Goal: Task Accomplishment & Management: Complete application form

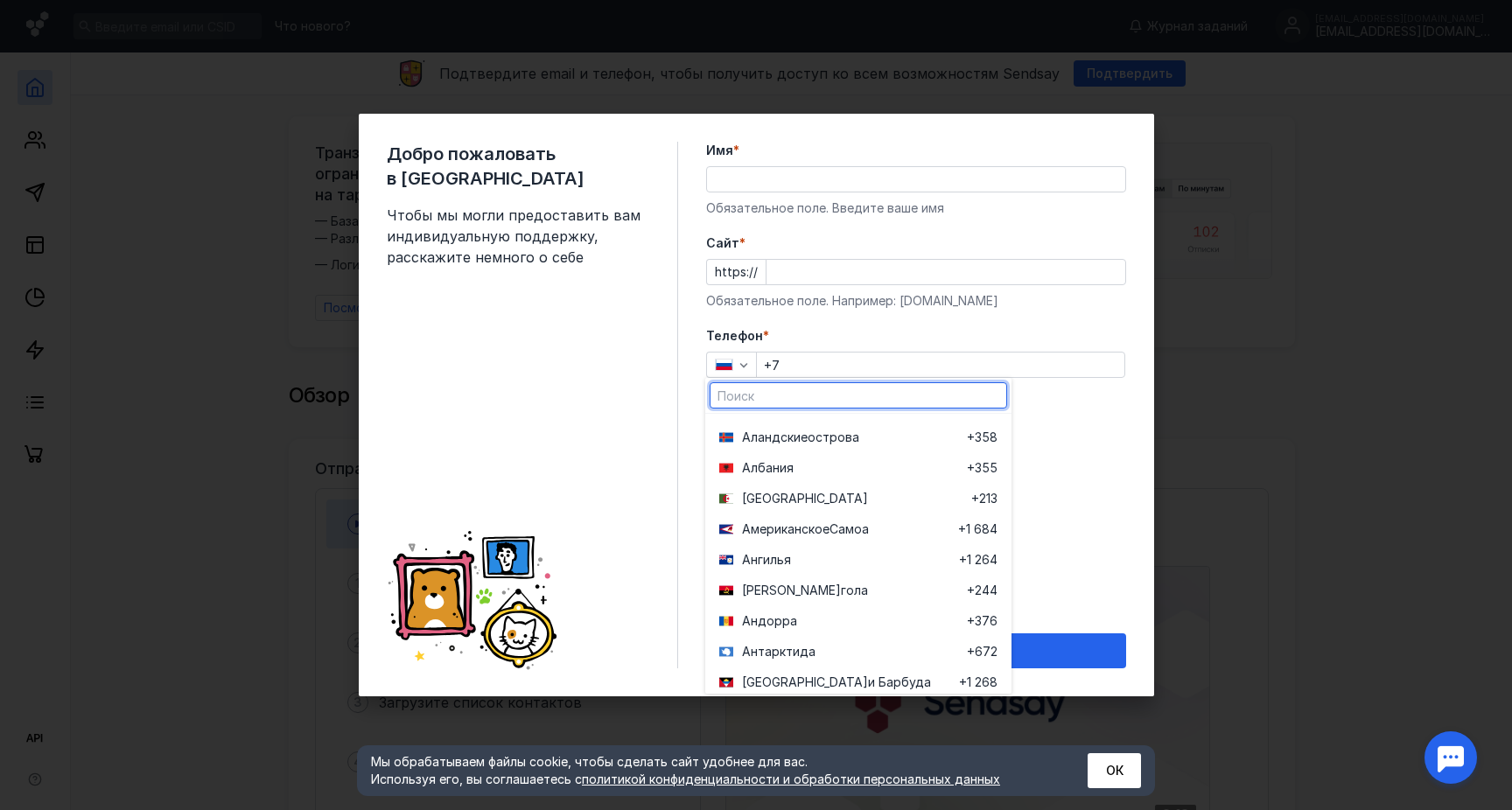
scroll to position [156, 0]
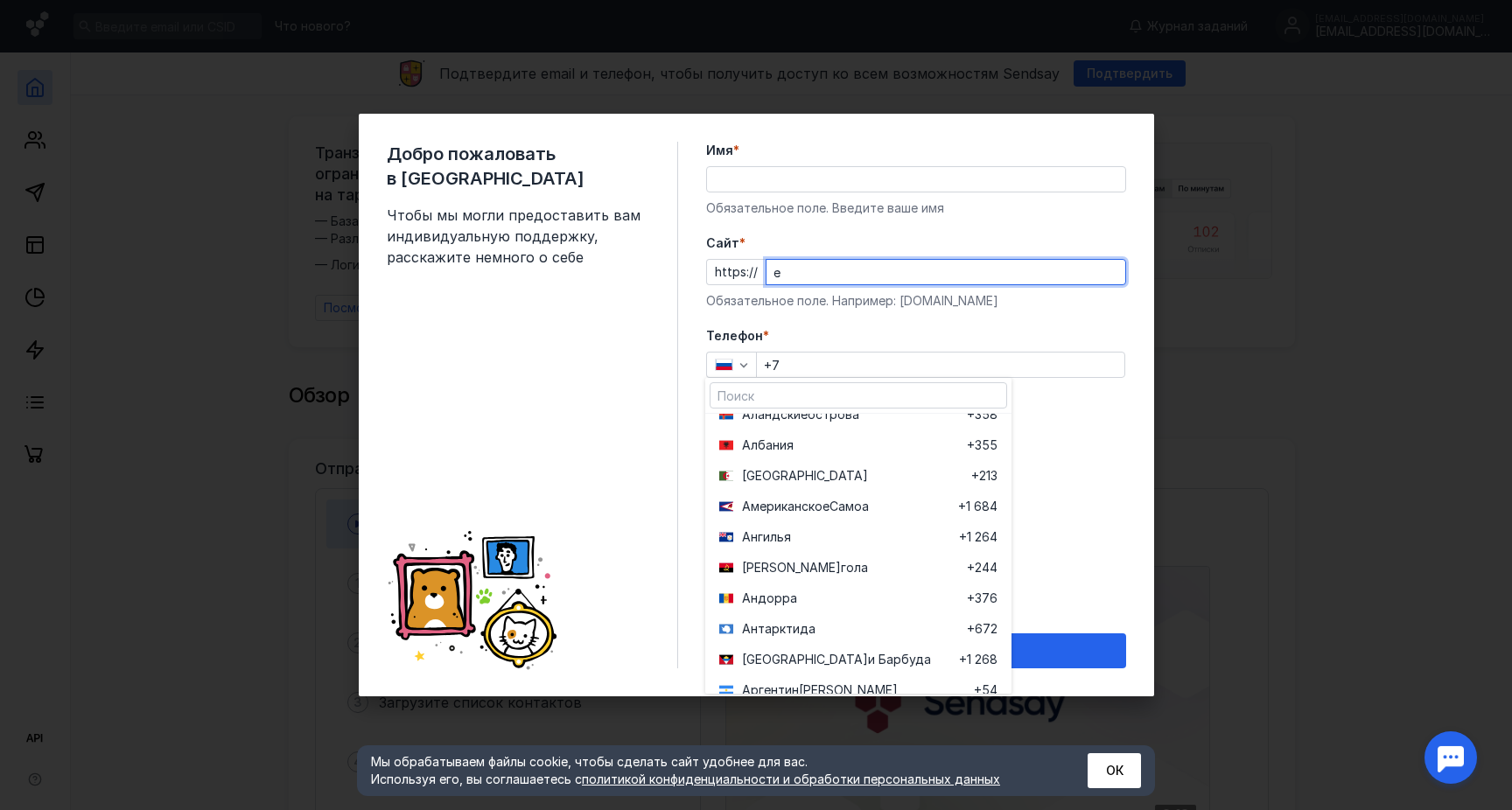
click at [780, 261] on input "e" at bounding box center [945, 272] width 358 height 24
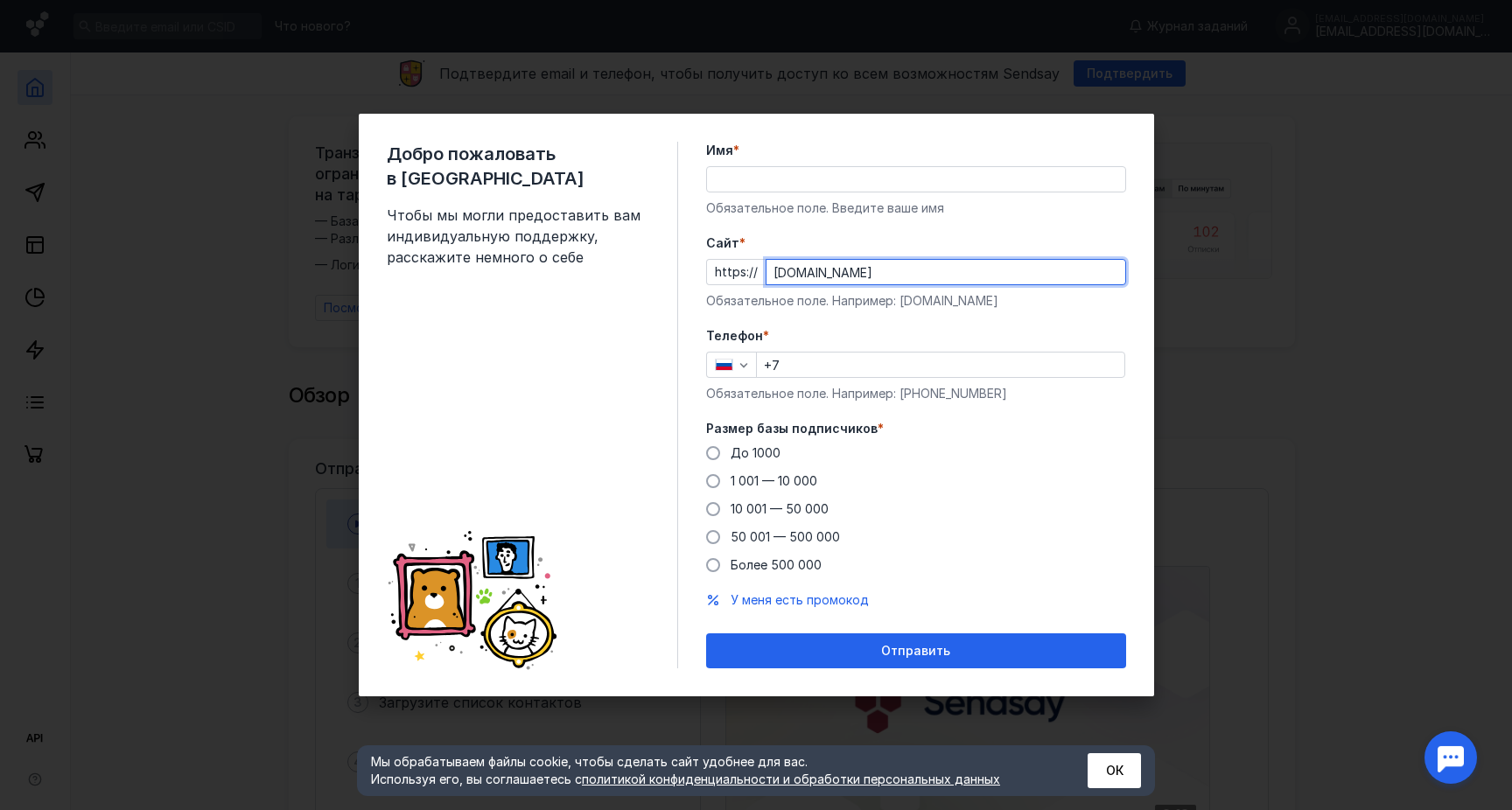
type input "[DOMAIN_NAME]"
click at [880, 349] on div "Телефон * +7 Обязательное поле. Например: [PHONE_NUMBER]" at bounding box center [915, 364] width 420 height 75
click at [865, 359] on input "+7" at bounding box center [940, 365] width 368 height 24
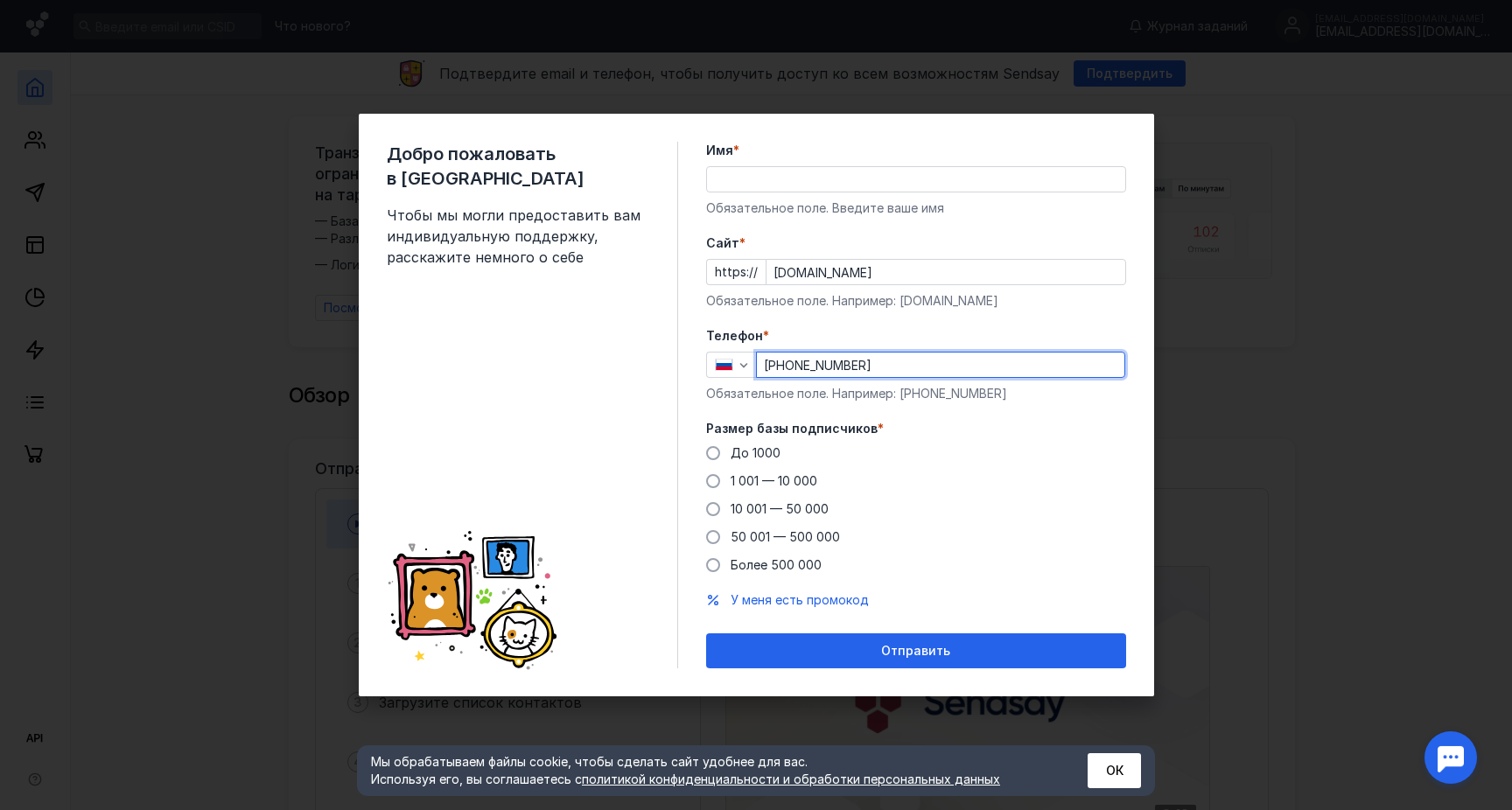
type input "[PHONE_NUMBER]"
click at [835, 171] on input "Имя *" at bounding box center [915, 180] width 418 height 24
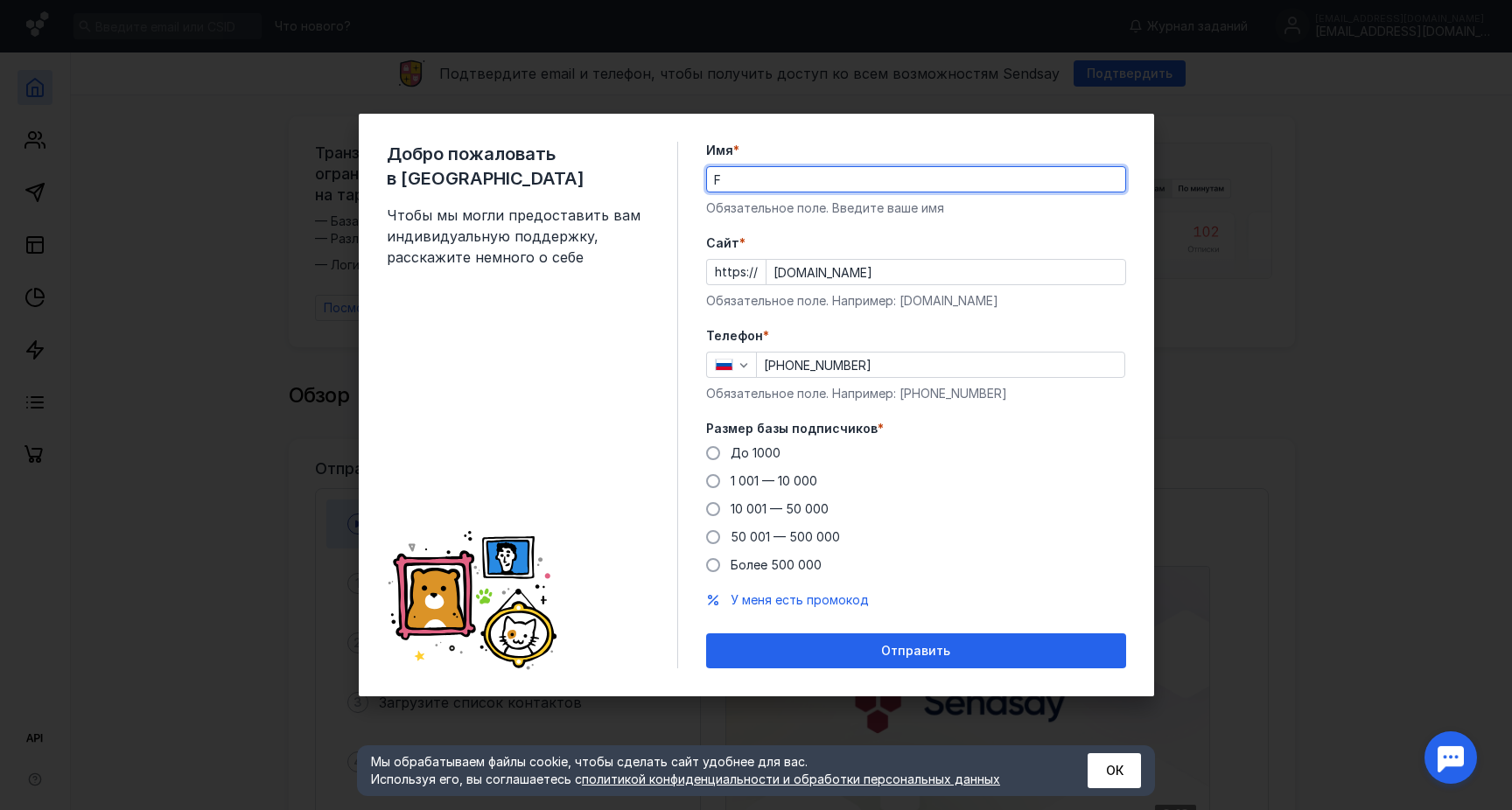
type input "Fy"
type input "[PERSON_NAME]"
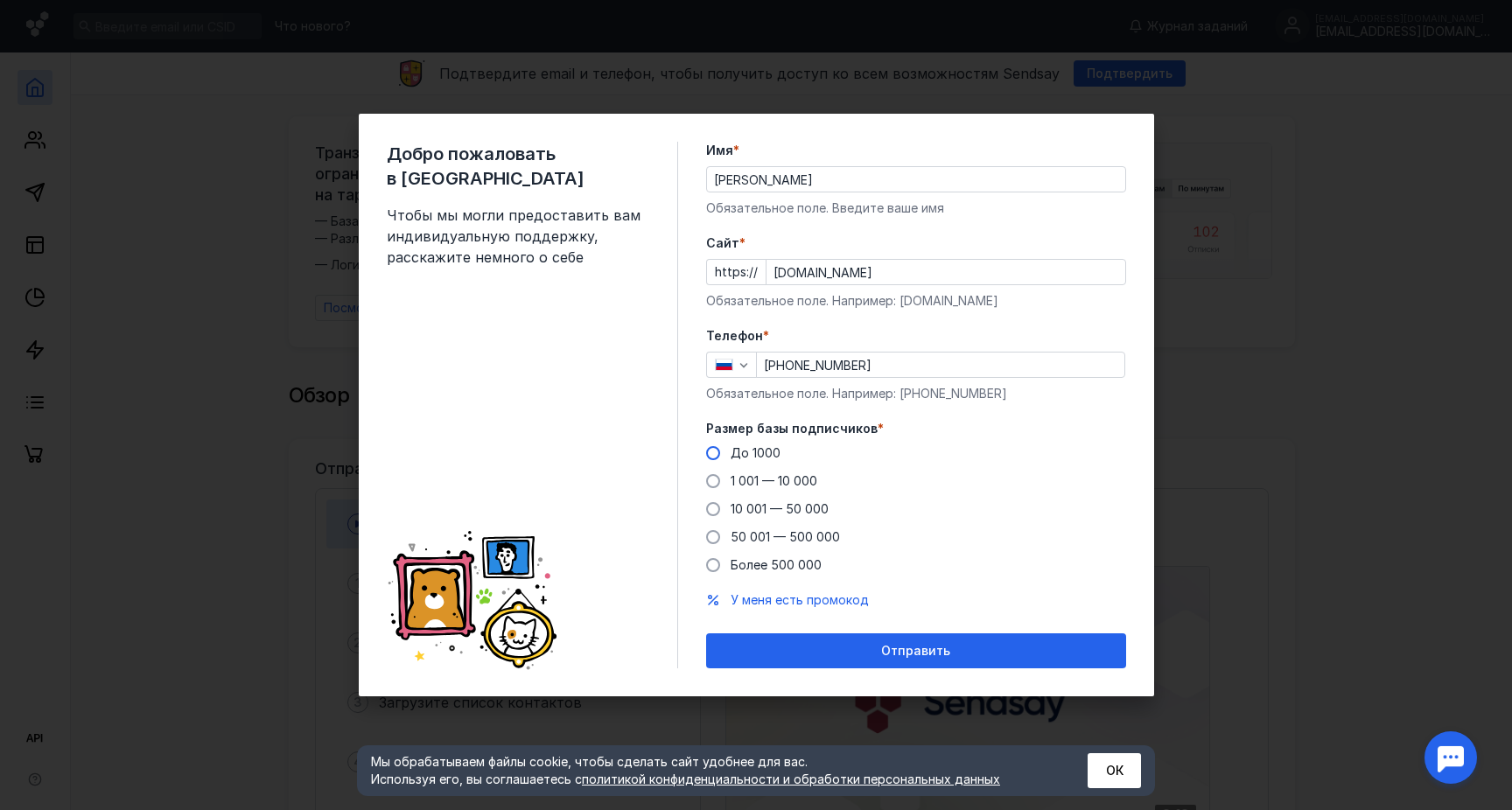
click at [725, 448] on label "До 1000" at bounding box center [743, 452] width 74 height 18
click at [0, 0] on input "До 1000" at bounding box center [0, 0] width 0 height 0
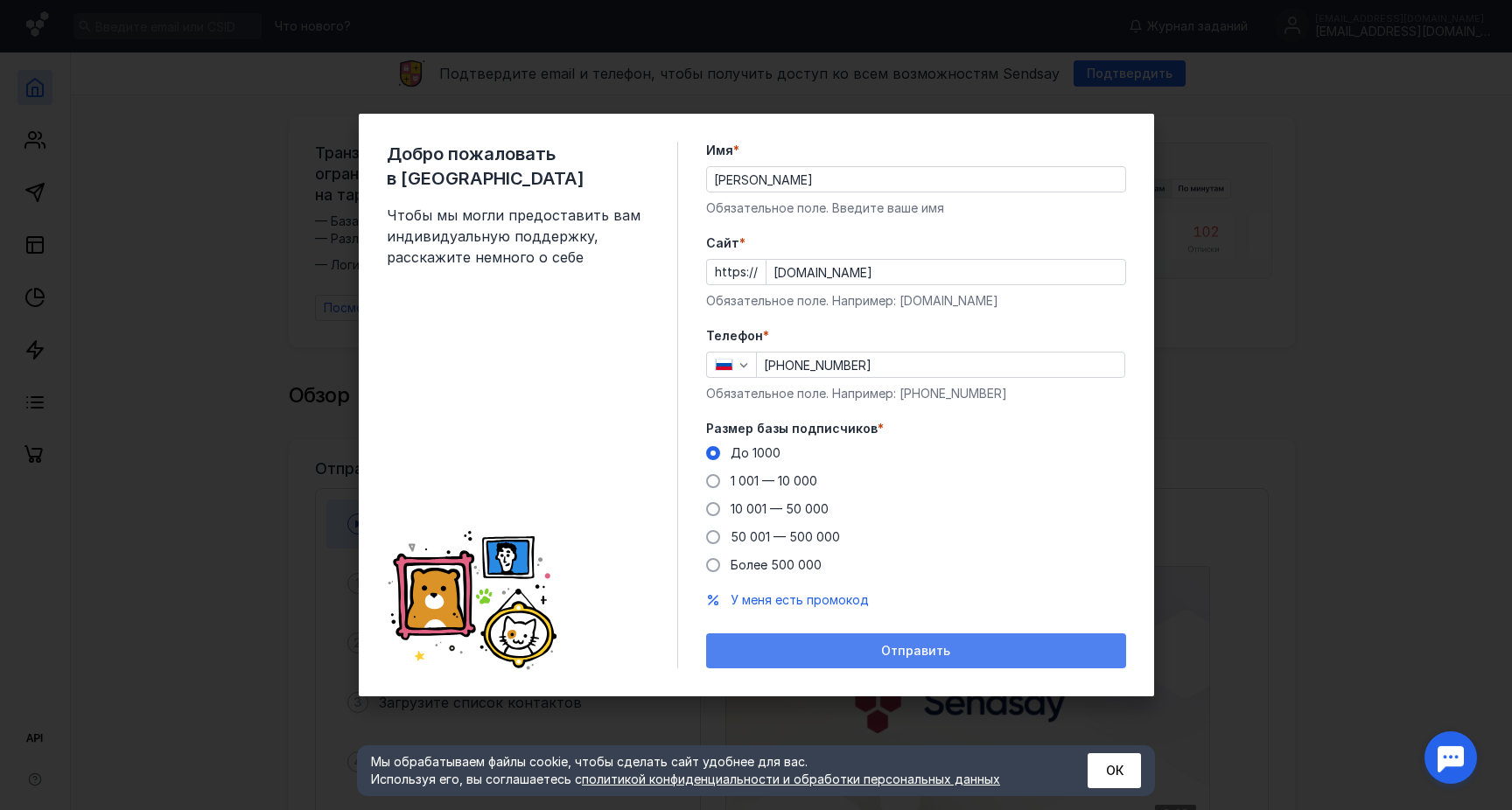
click at [865, 633] on div "Отправить" at bounding box center [915, 651] width 420 height 35
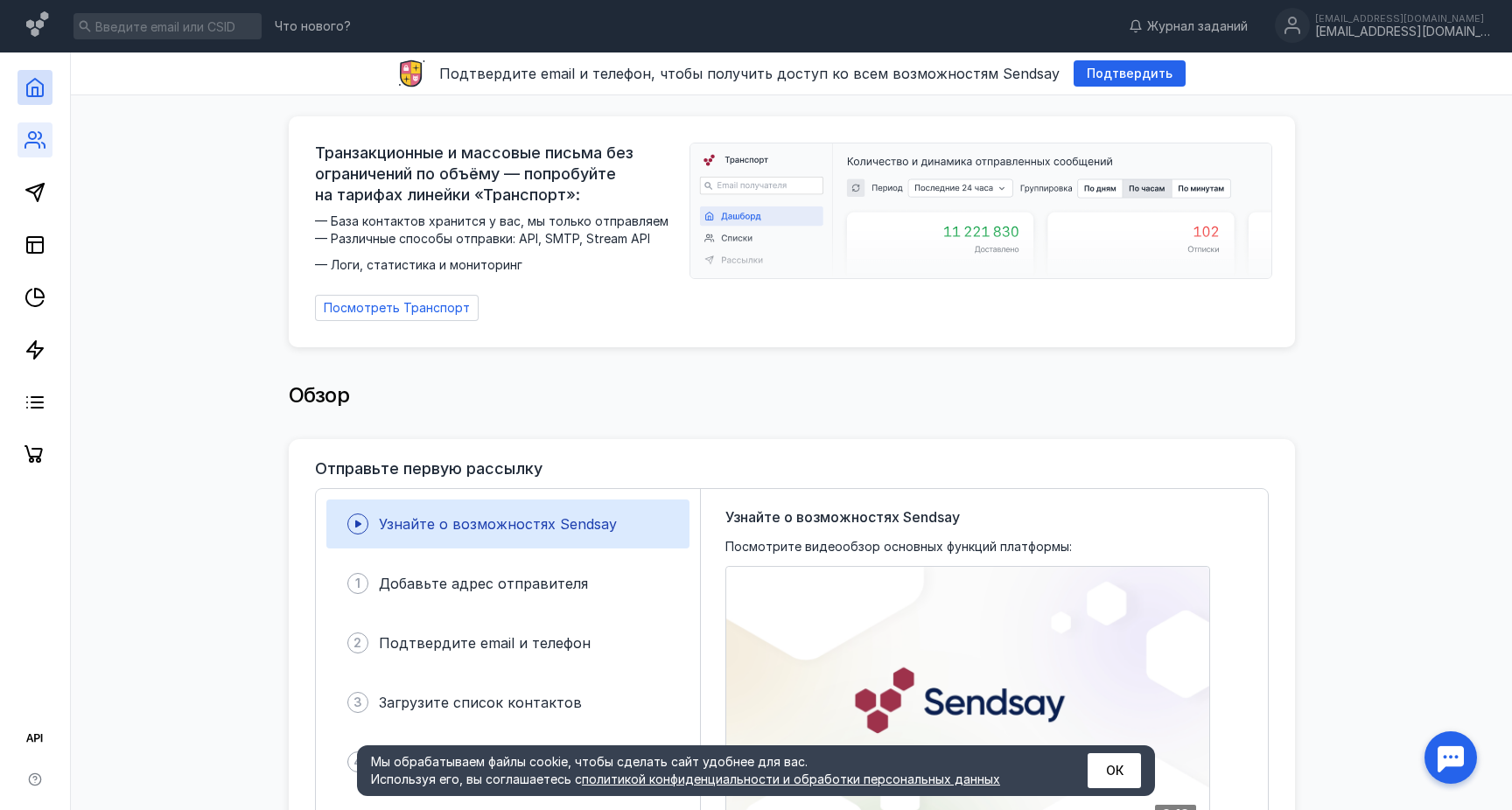
click at [42, 142] on icon at bounding box center [43, 145] width 3 height 6
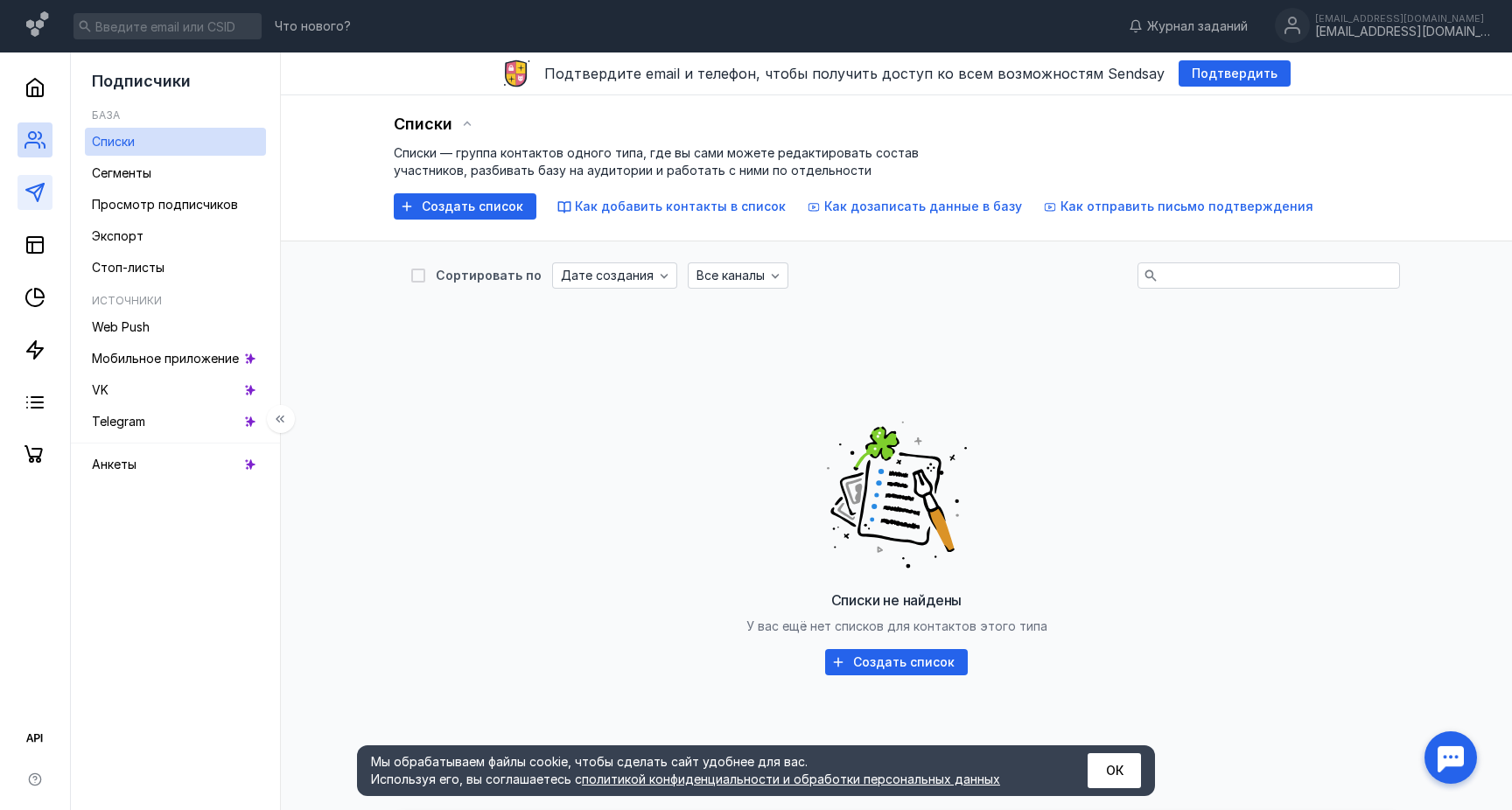
click at [46, 181] on link at bounding box center [35, 193] width 35 height 35
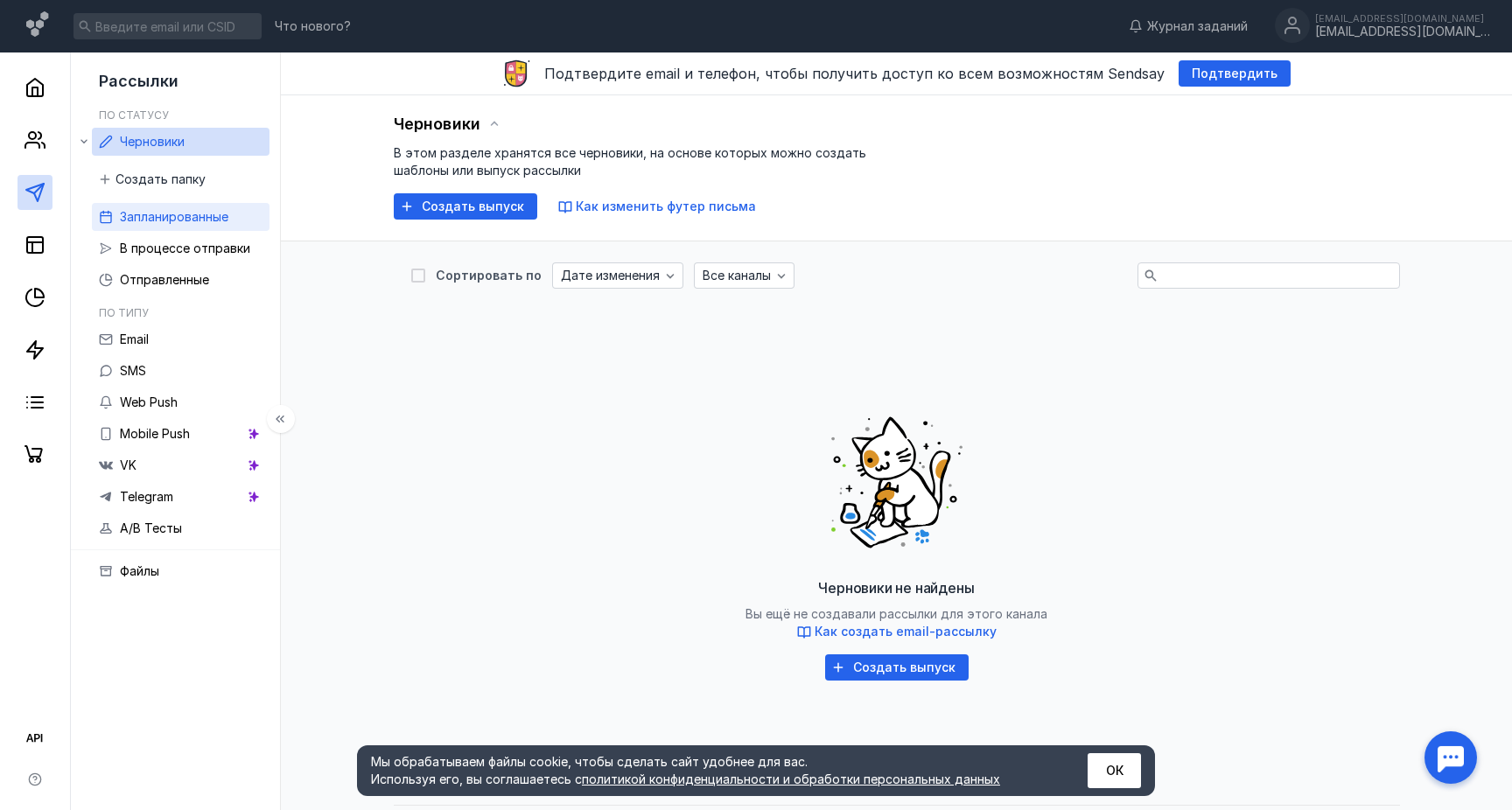
click at [208, 218] on span "Запланированные" at bounding box center [174, 217] width 109 height 15
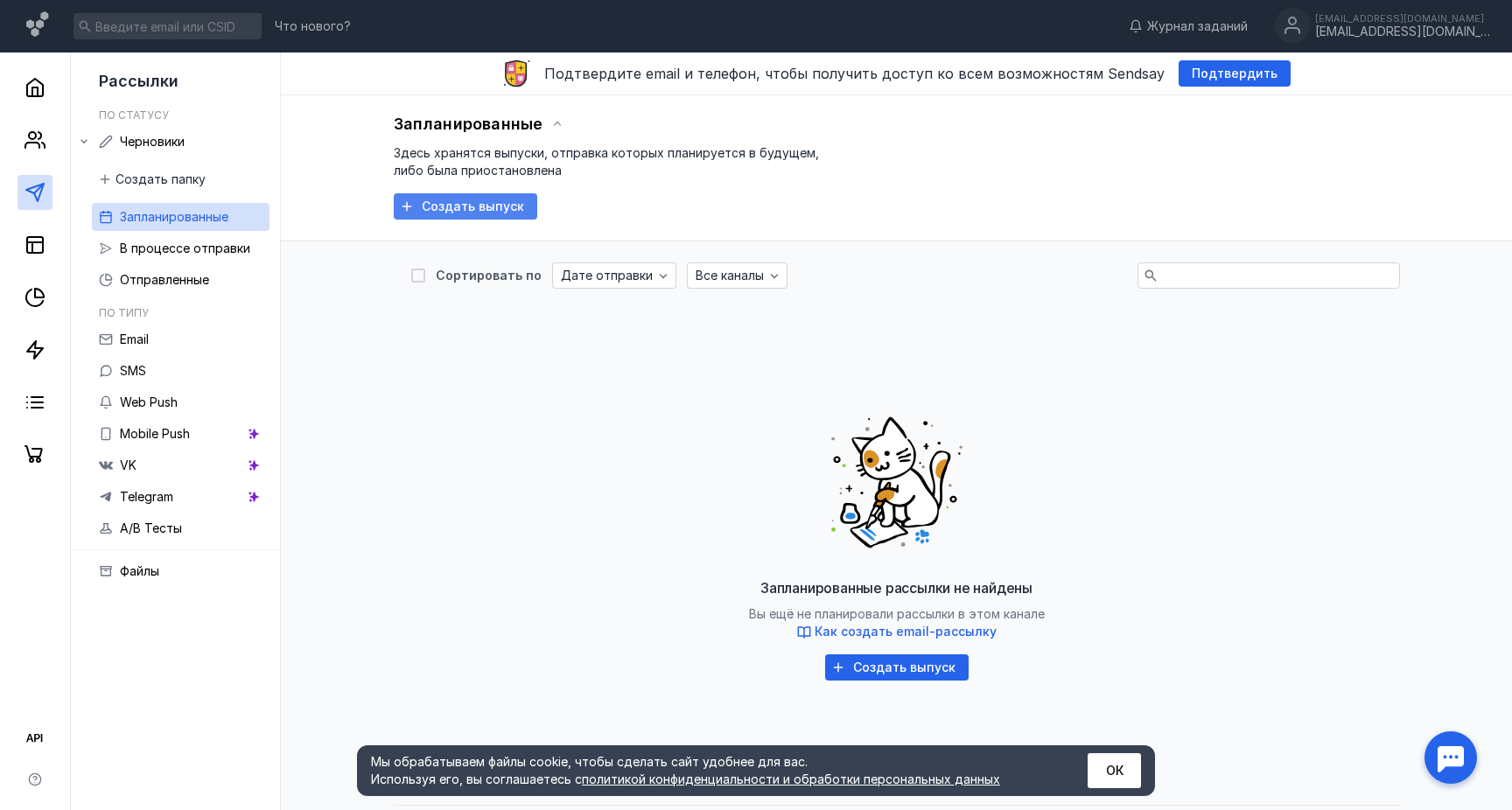
click at [458, 216] on div "Создать выпуск" at bounding box center [466, 207] width 143 height 26
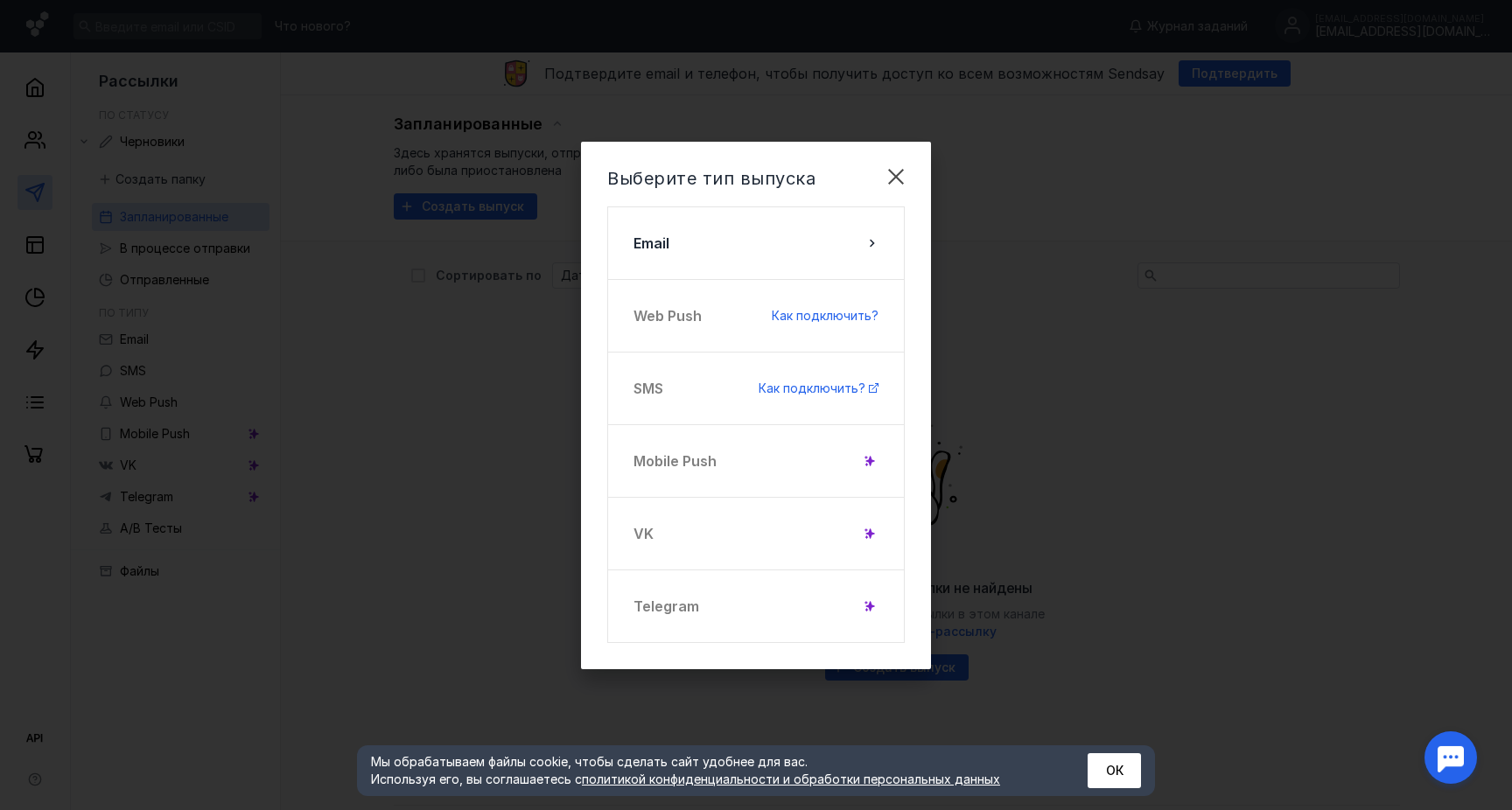
click at [702, 382] on div "SMS Как подключить?" at bounding box center [756, 388] width 298 height 74
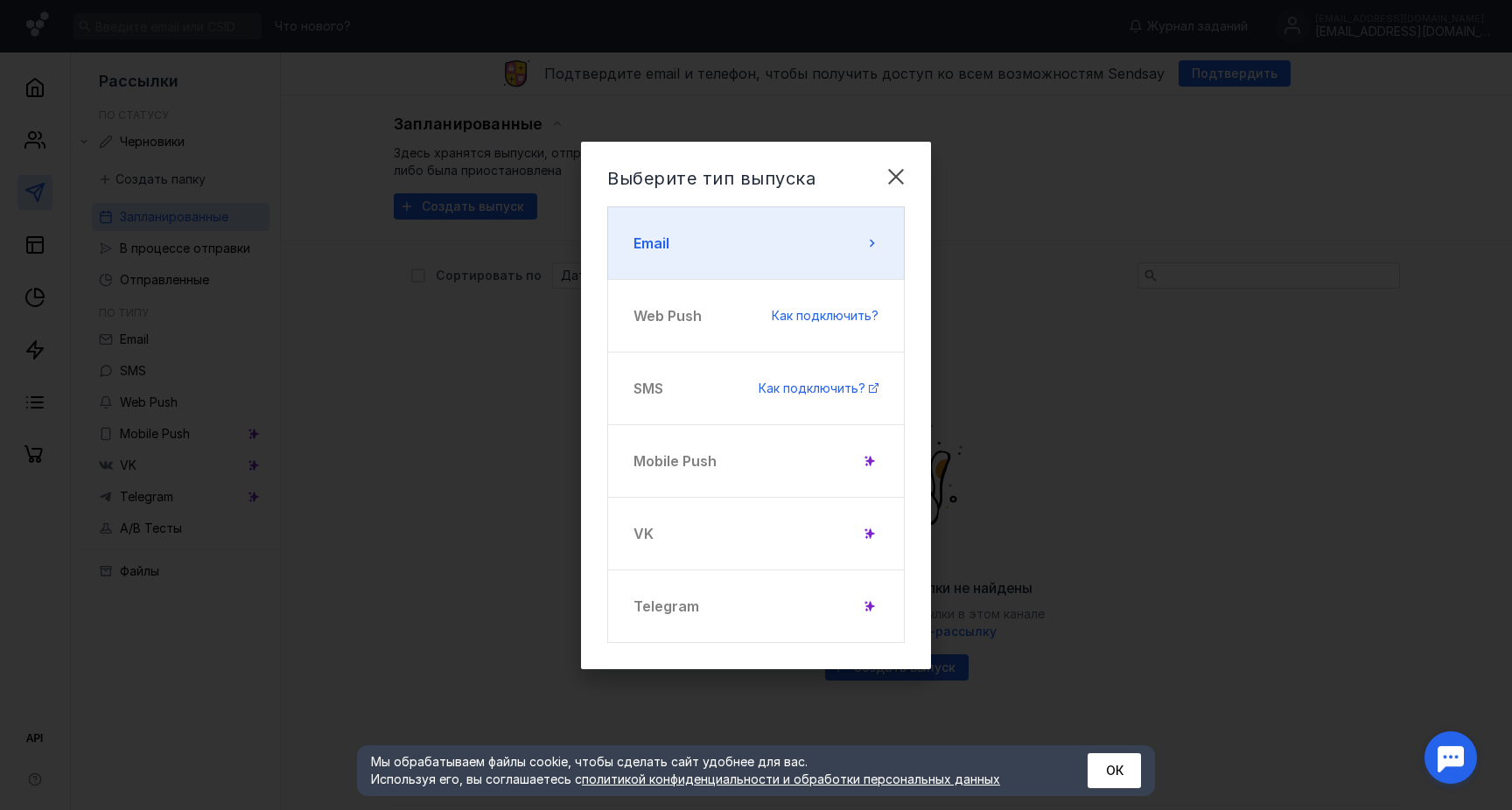
click at [720, 262] on button "Email" at bounding box center [756, 243] width 298 height 74
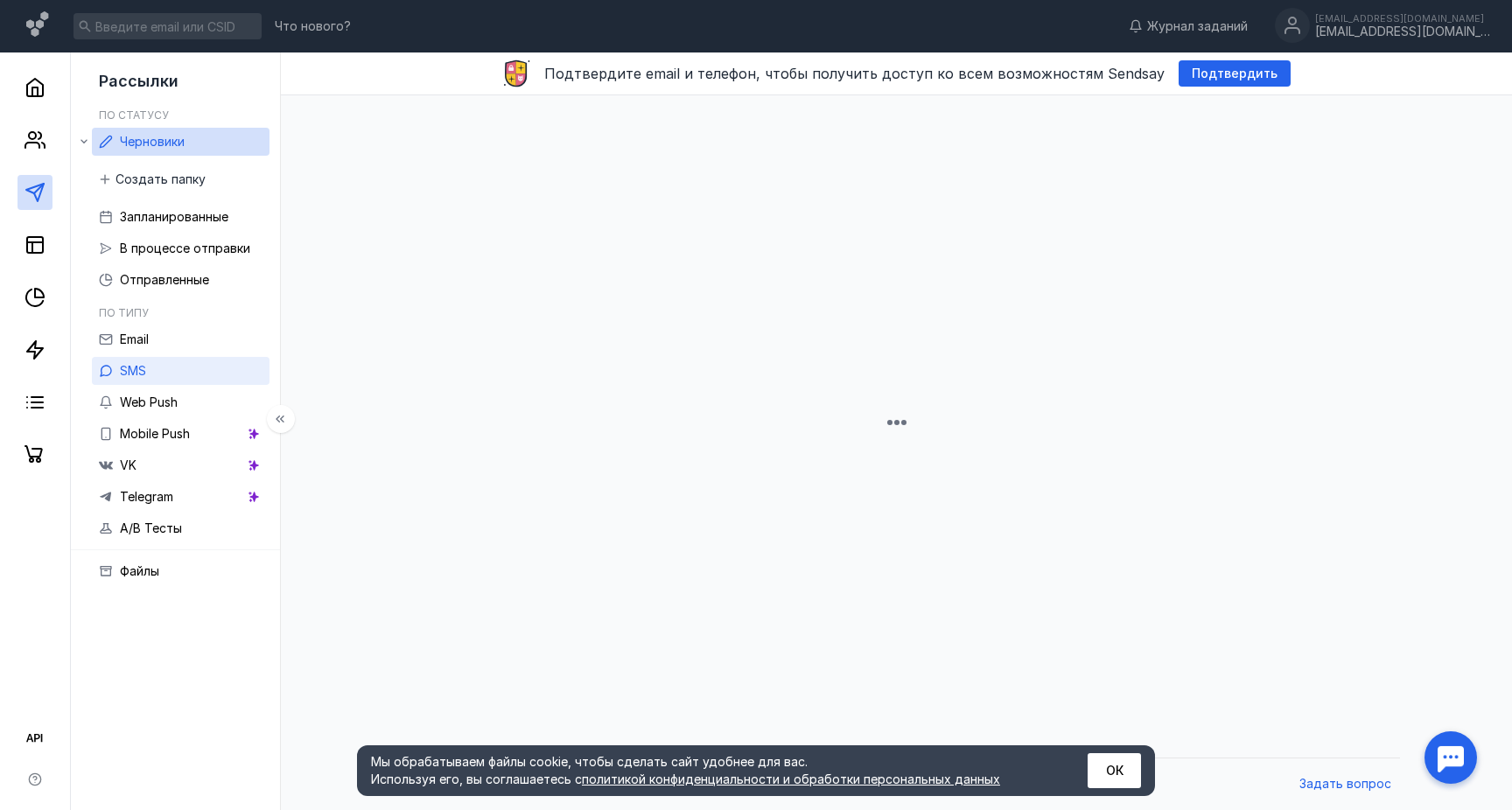
click at [149, 372] on link "SMS" at bounding box center [181, 371] width 178 height 28
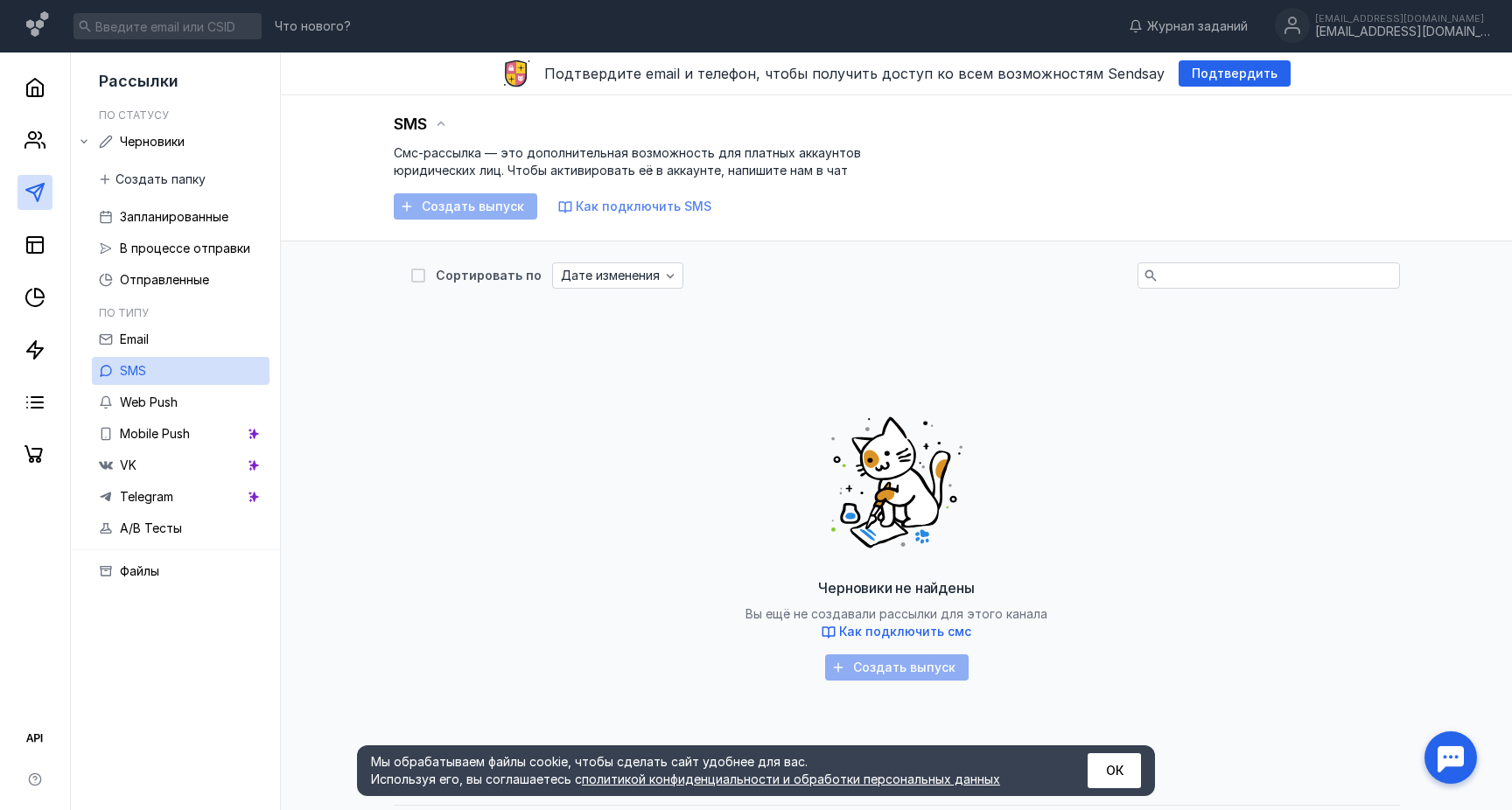
click at [637, 206] on span "Как подключить SMS" at bounding box center [643, 206] width 136 height 15
